Goal: Transaction & Acquisition: Purchase product/service

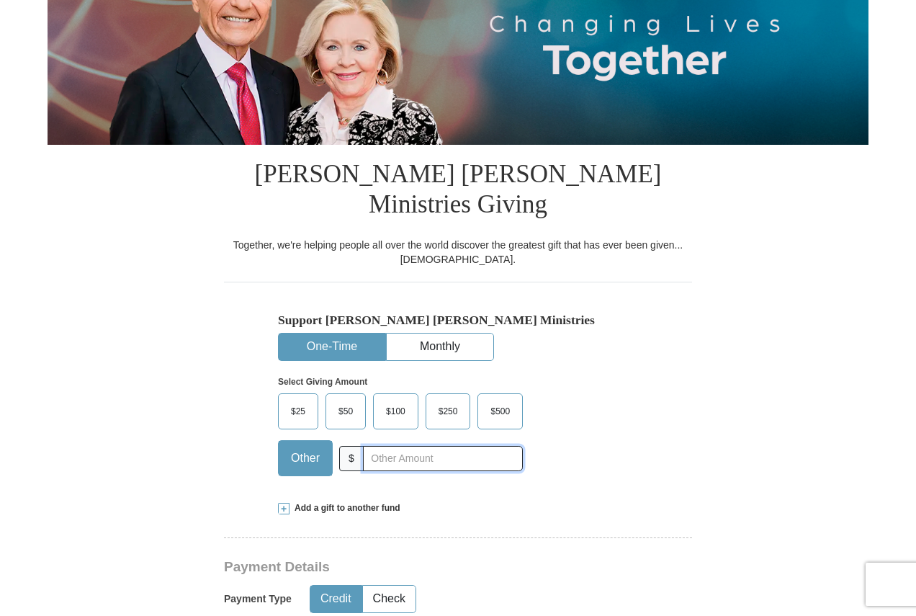
click at [464, 446] on input "text" at bounding box center [443, 458] width 160 height 25
type input "20"
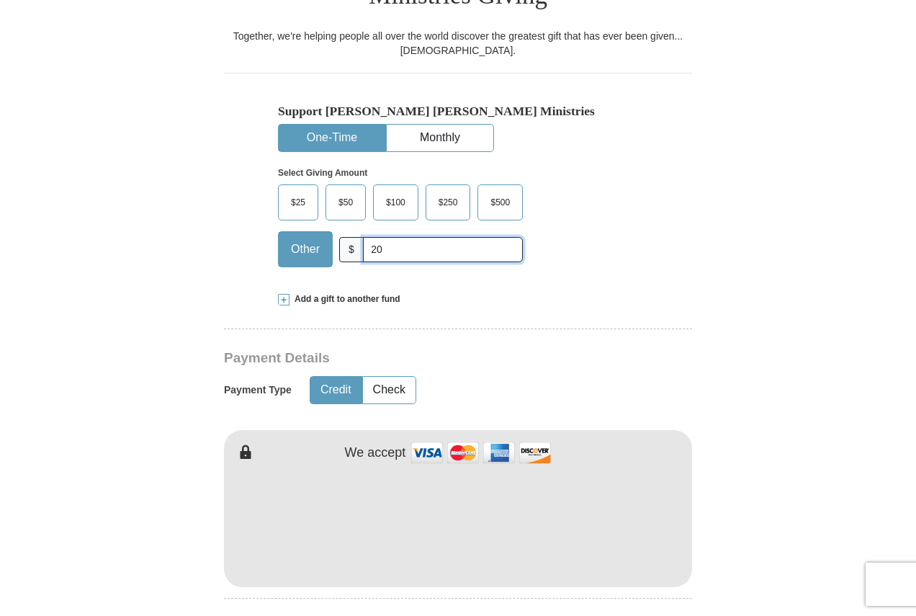
scroll to position [576, 0]
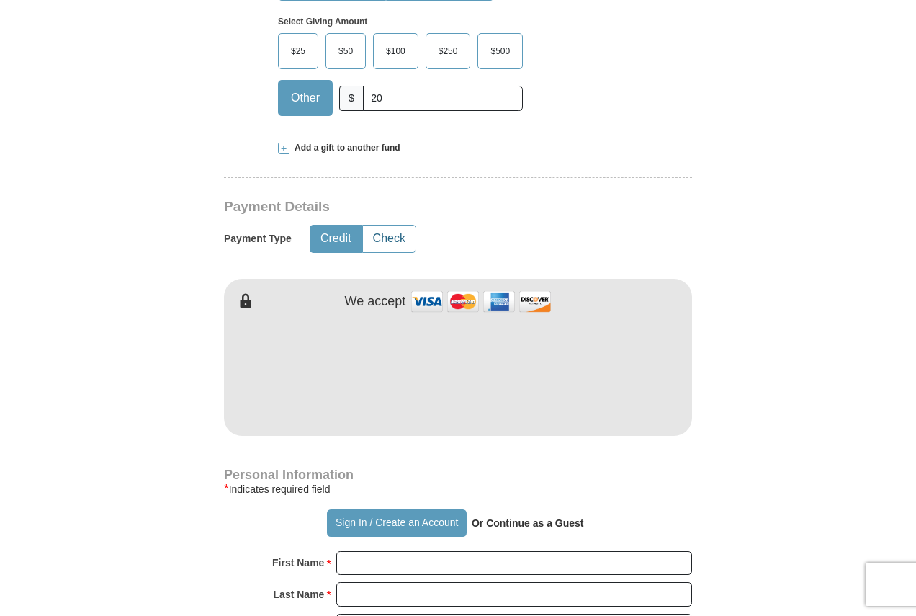
click at [383, 225] on button "Check" at bounding box center [389, 238] width 53 height 27
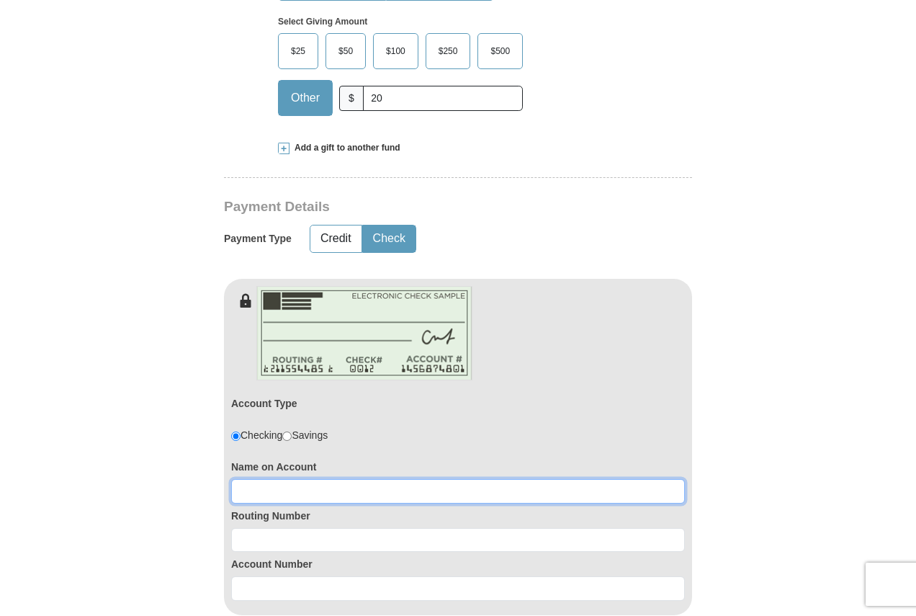
click at [289, 479] on input at bounding box center [458, 491] width 454 height 24
type input "Thomas D Howard"
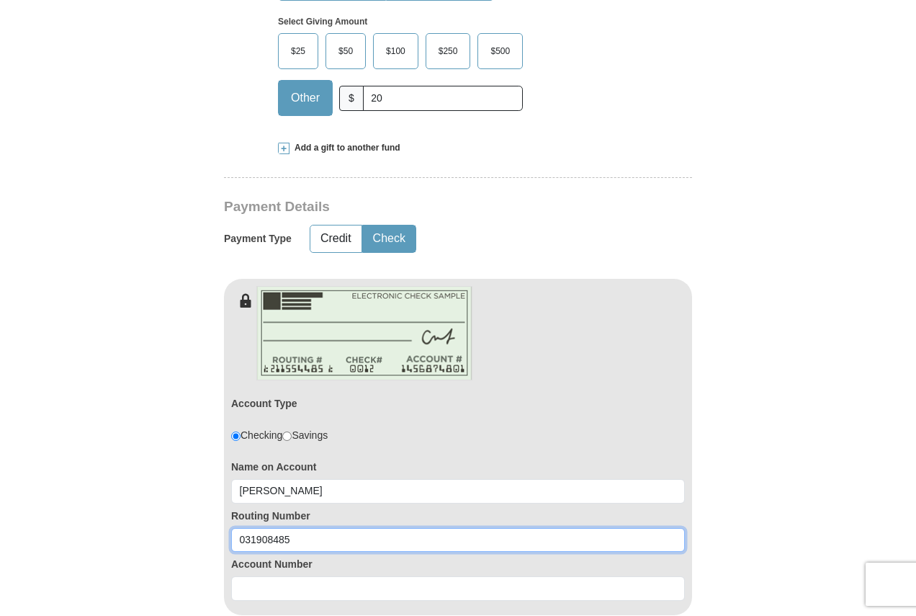
type input "031908485"
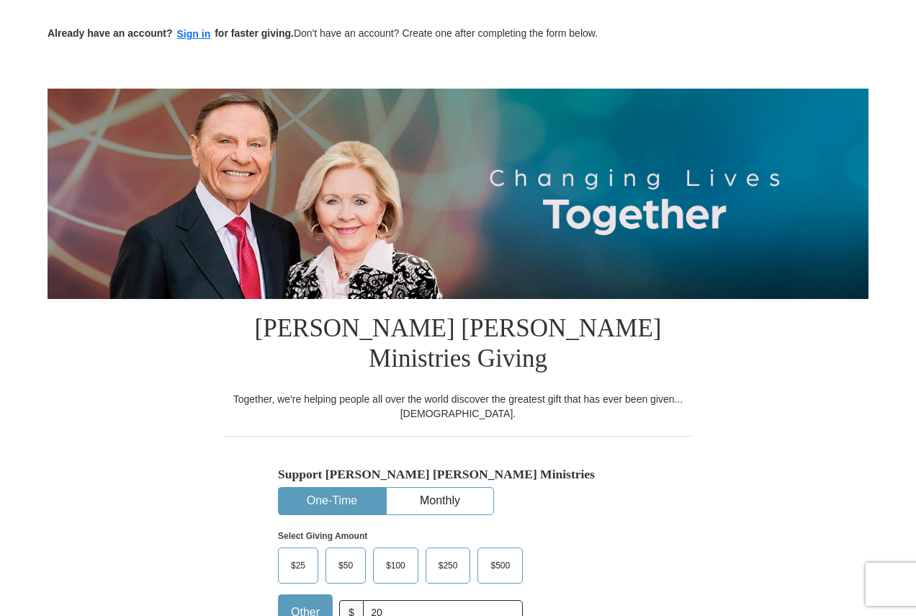
scroll to position [0, 0]
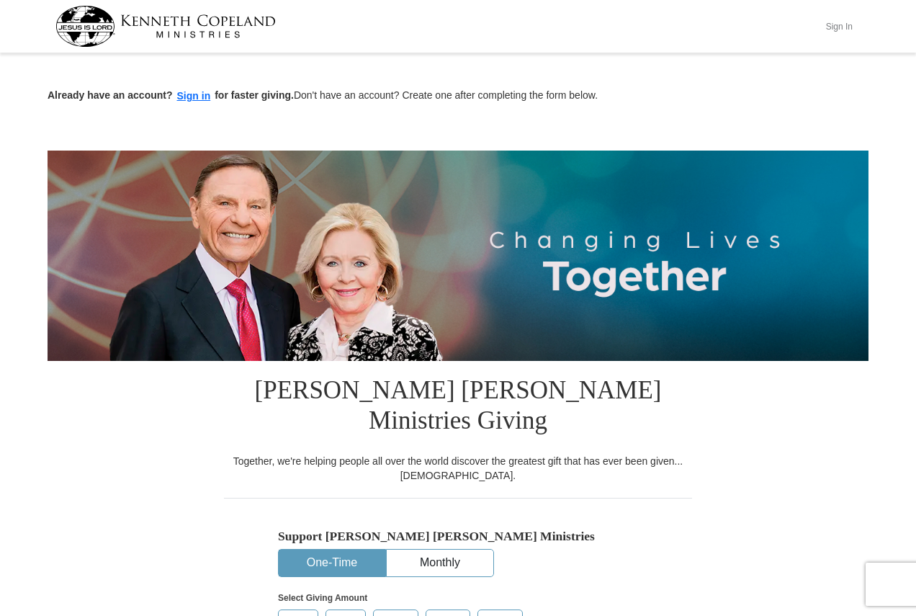
type input "0360154439"
click at [827, 24] on button "Sign In" at bounding box center [838, 26] width 43 height 22
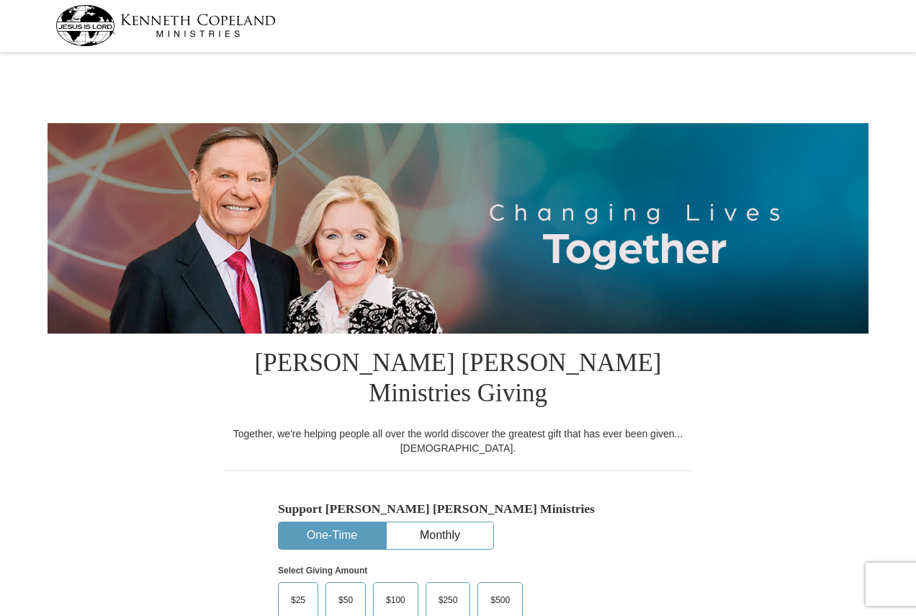
select select "PA"
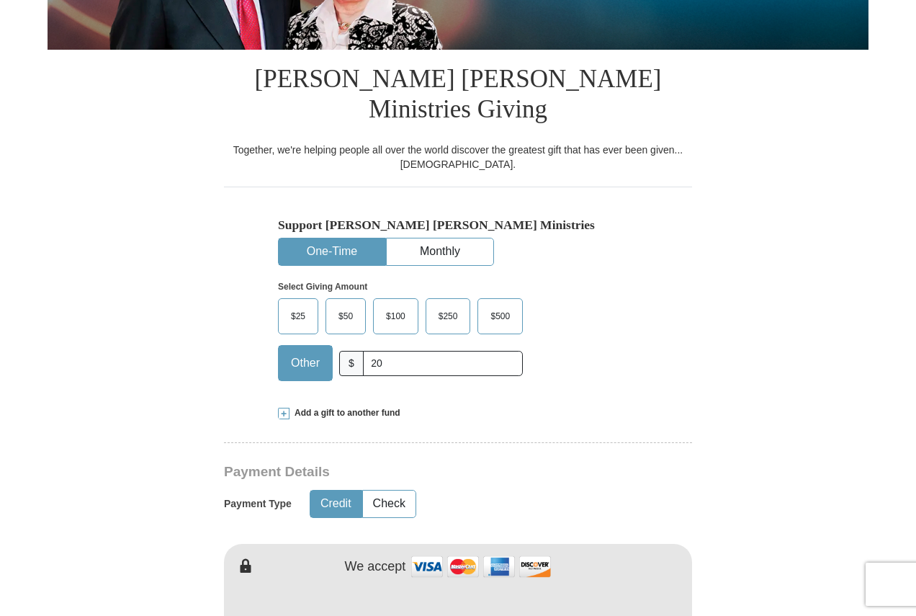
scroll to position [432, 0]
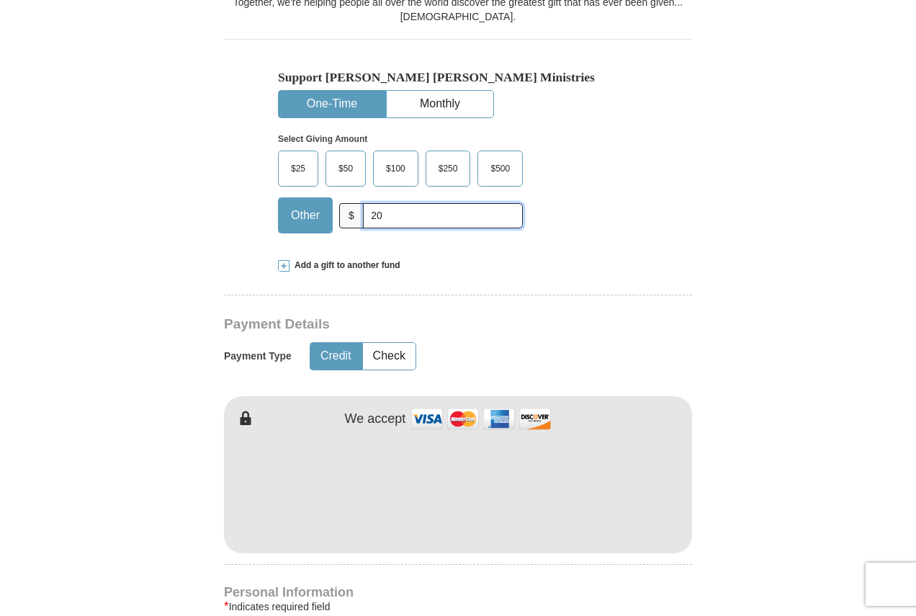
click at [400, 203] on input "20" at bounding box center [443, 215] width 160 height 25
click at [397, 343] on button "Check" at bounding box center [389, 356] width 53 height 27
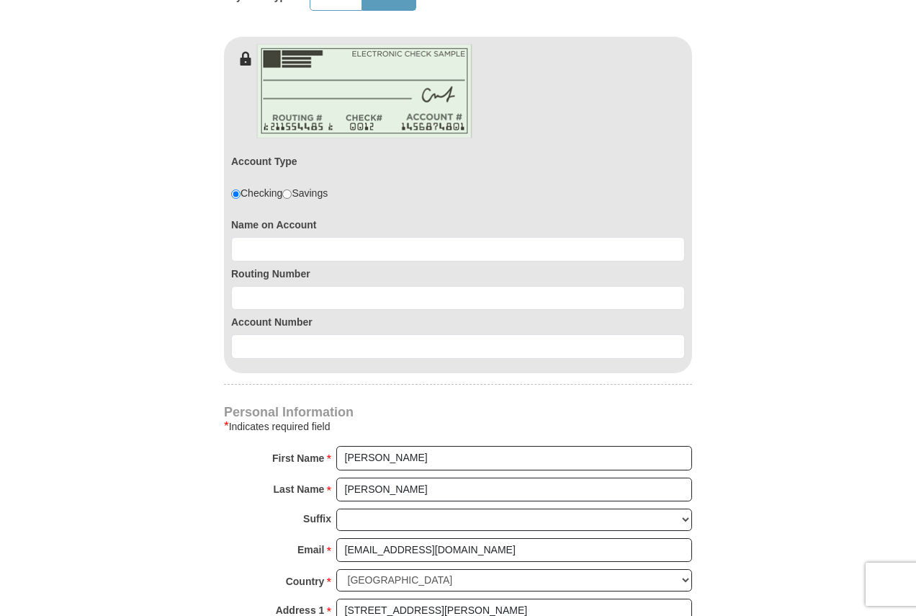
scroll to position [792, 0]
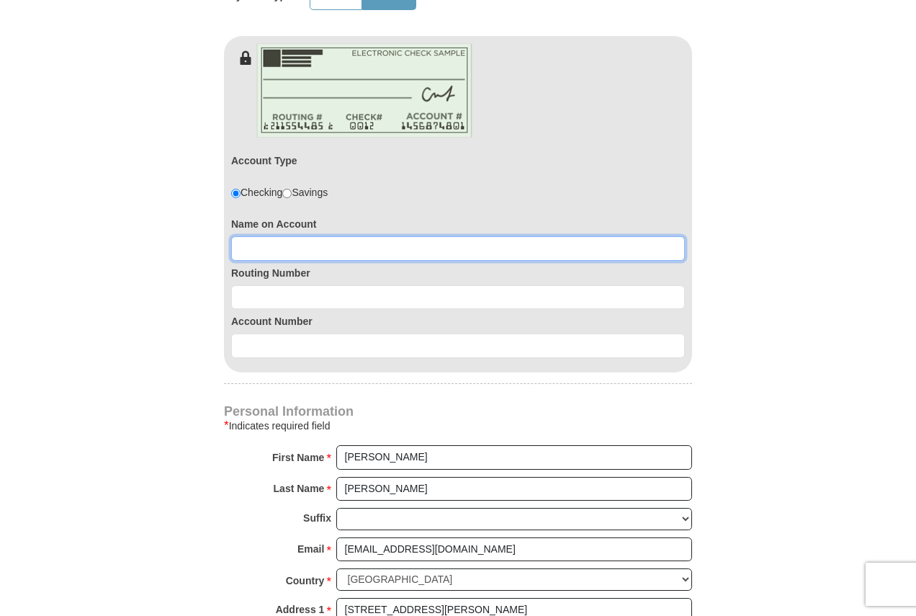
click at [363, 236] on input at bounding box center [458, 248] width 454 height 24
type input "Thomas D Howard"
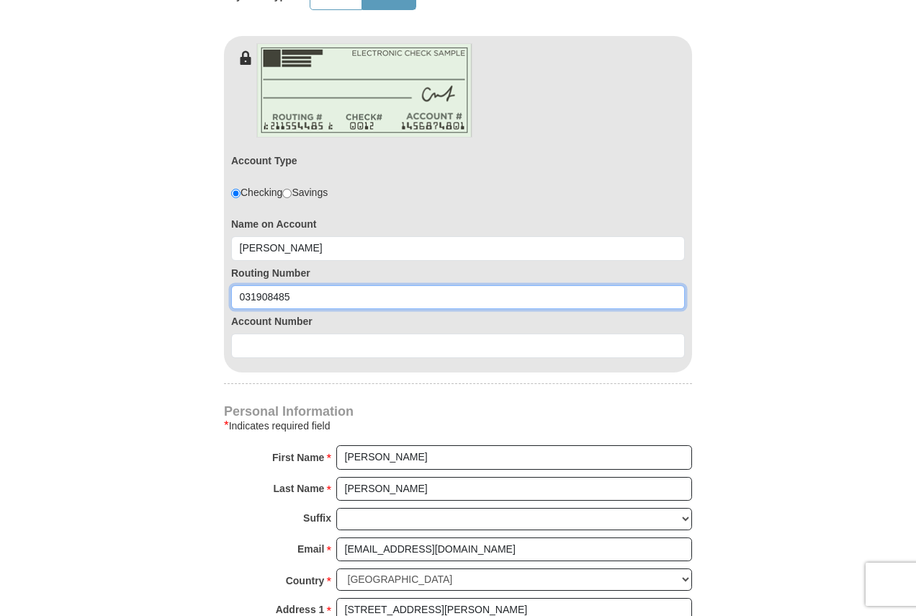
type input "031908485"
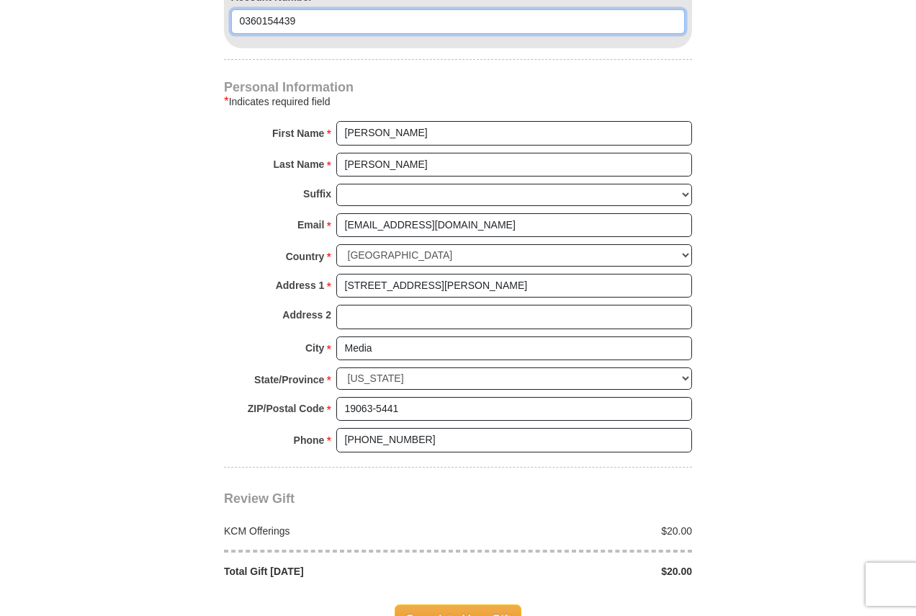
scroll to position [1368, 0]
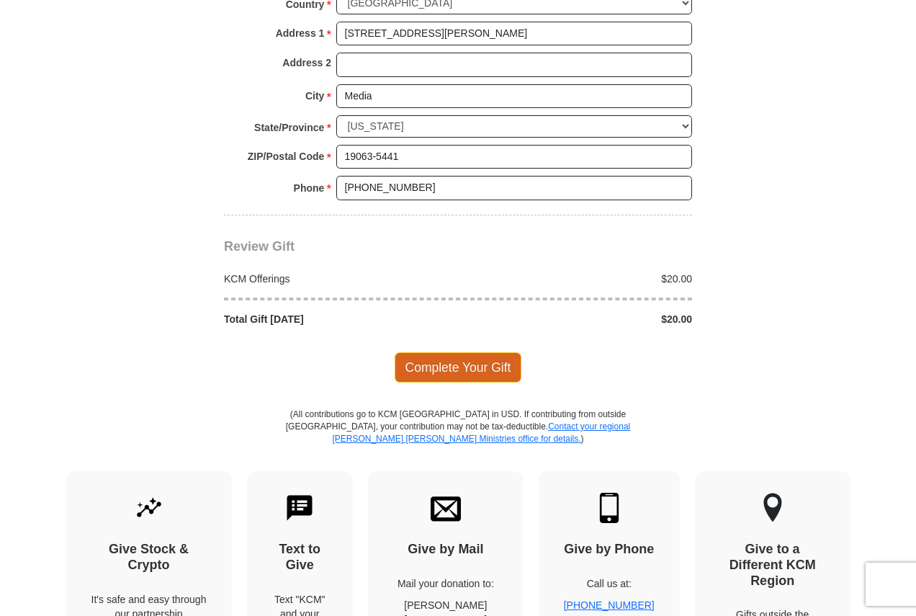
type input "0360154439"
click at [467, 352] on span "Complete Your Gift" at bounding box center [458, 367] width 127 height 30
